Goal: Navigation & Orientation: Find specific page/section

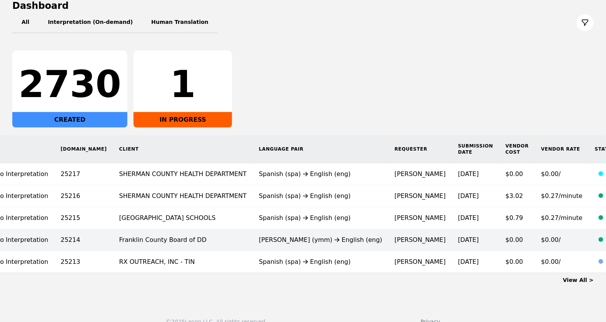
scroll to position [102, 0]
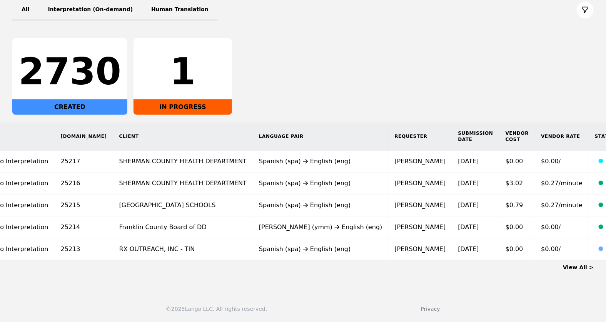
click at [578, 266] on link "View All >" at bounding box center [578, 267] width 31 height 6
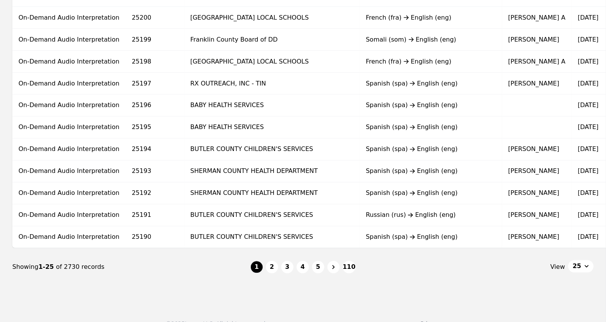
scroll to position [458, 0]
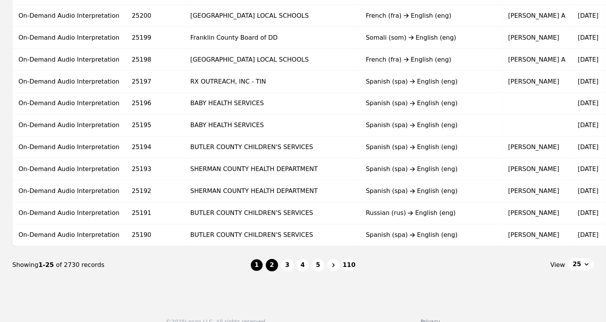
click at [277, 266] on button "2" at bounding box center [272, 265] width 12 height 12
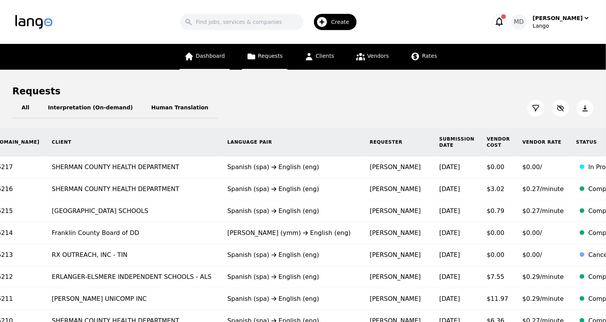
click at [213, 57] on span "Dashboard" at bounding box center [210, 56] width 29 height 6
